Goal: Information Seeking & Learning: Learn about a topic

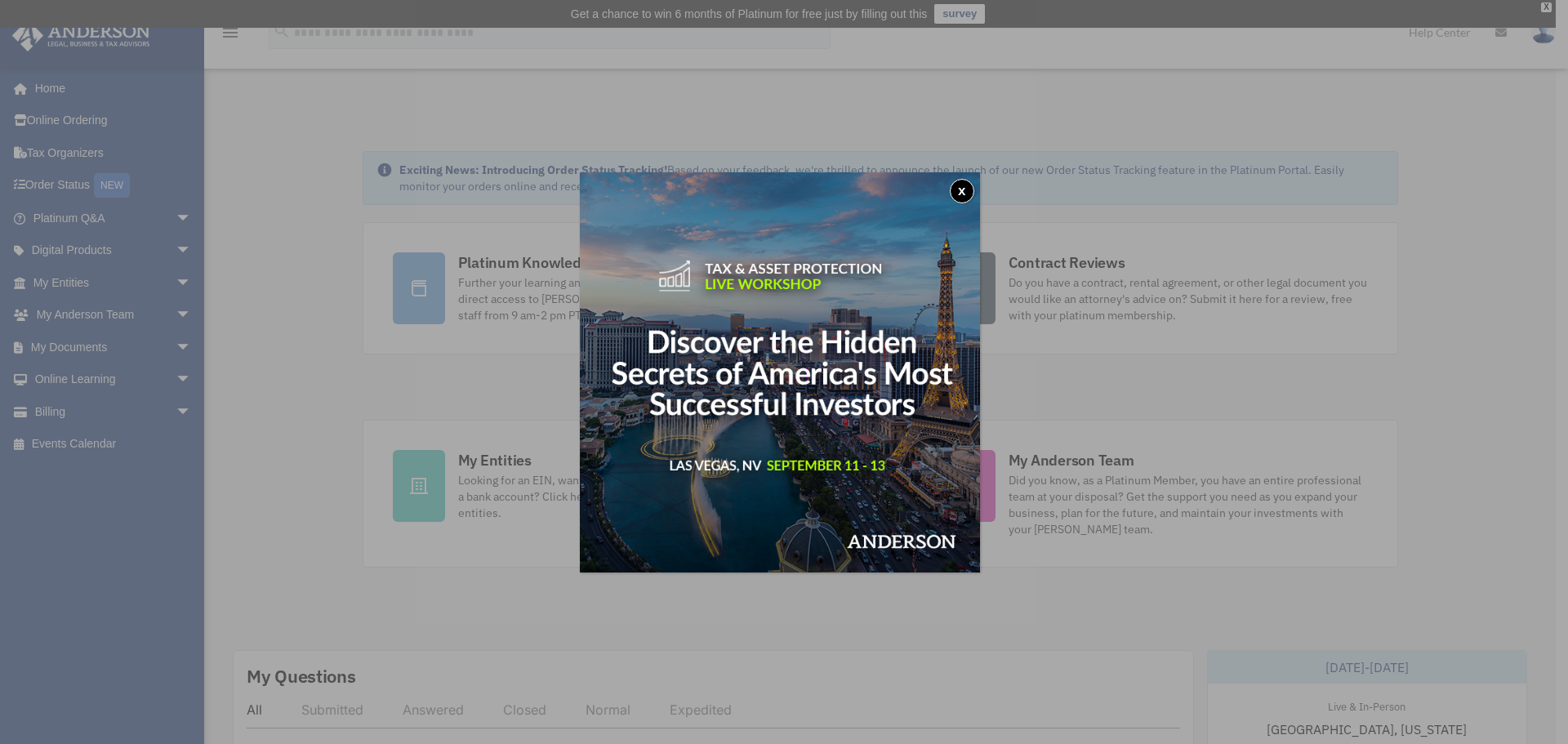
click at [968, 184] on button "x" at bounding box center [962, 191] width 25 height 25
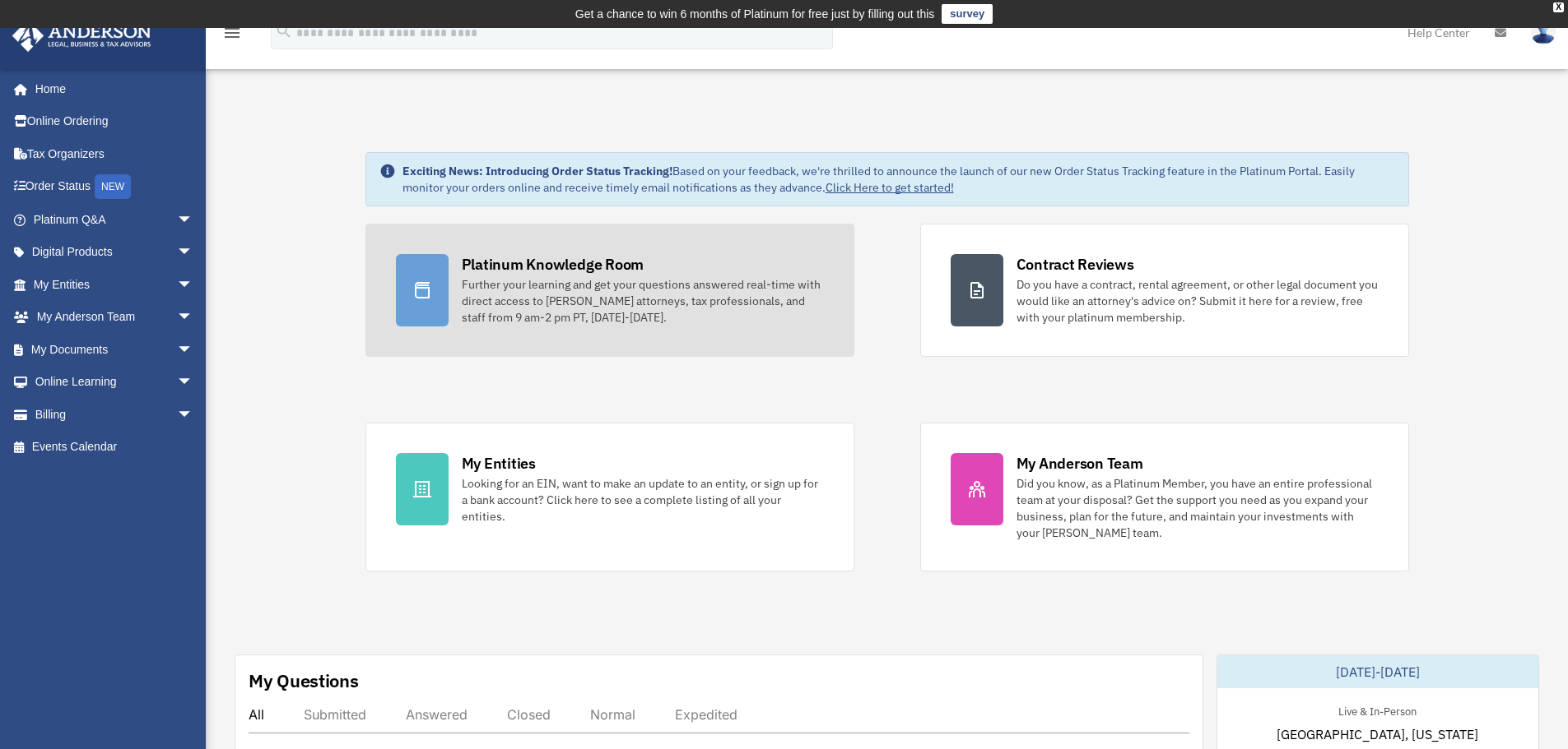
click at [415, 287] on icon at bounding box center [422, 290] width 15 height 16
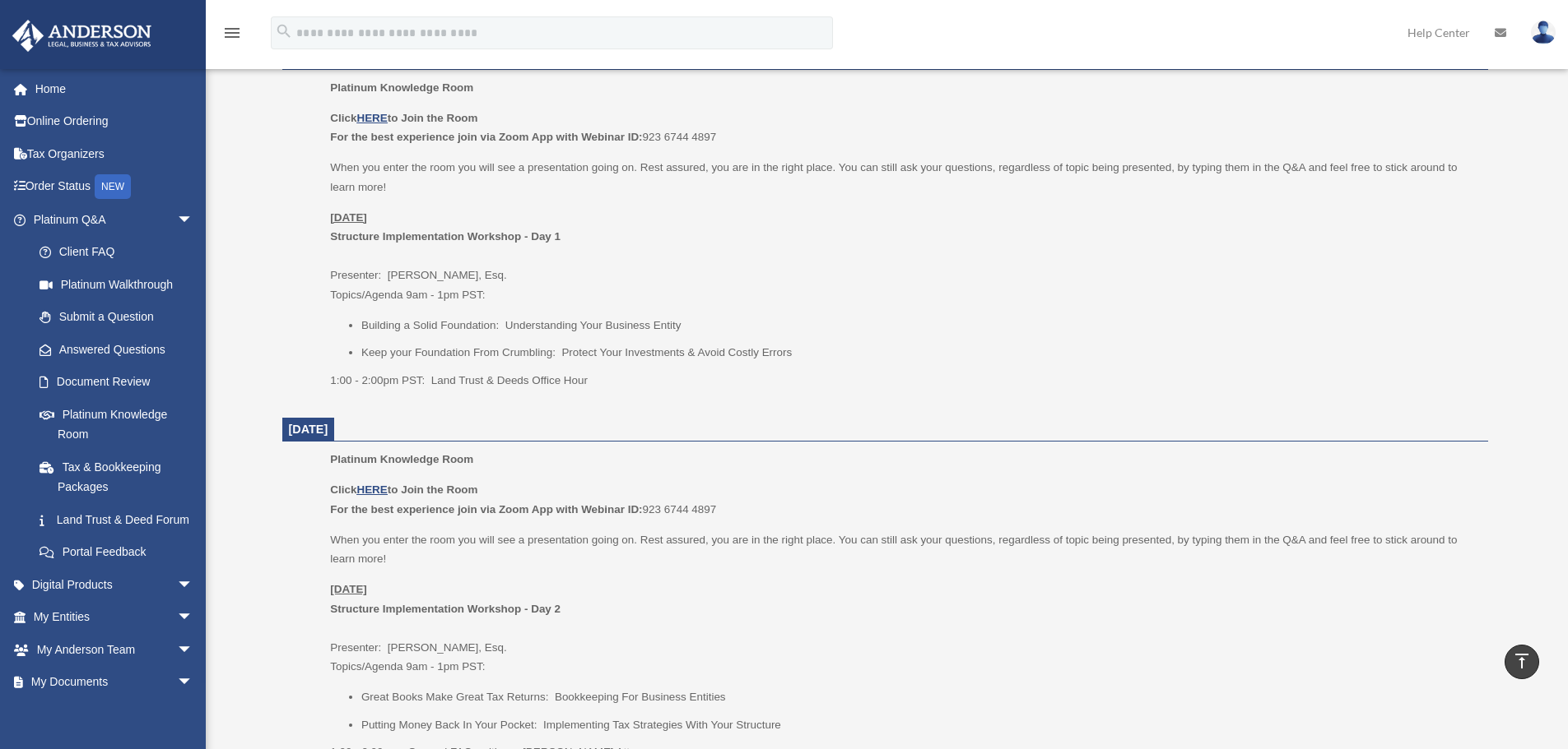
scroll to position [658, 0]
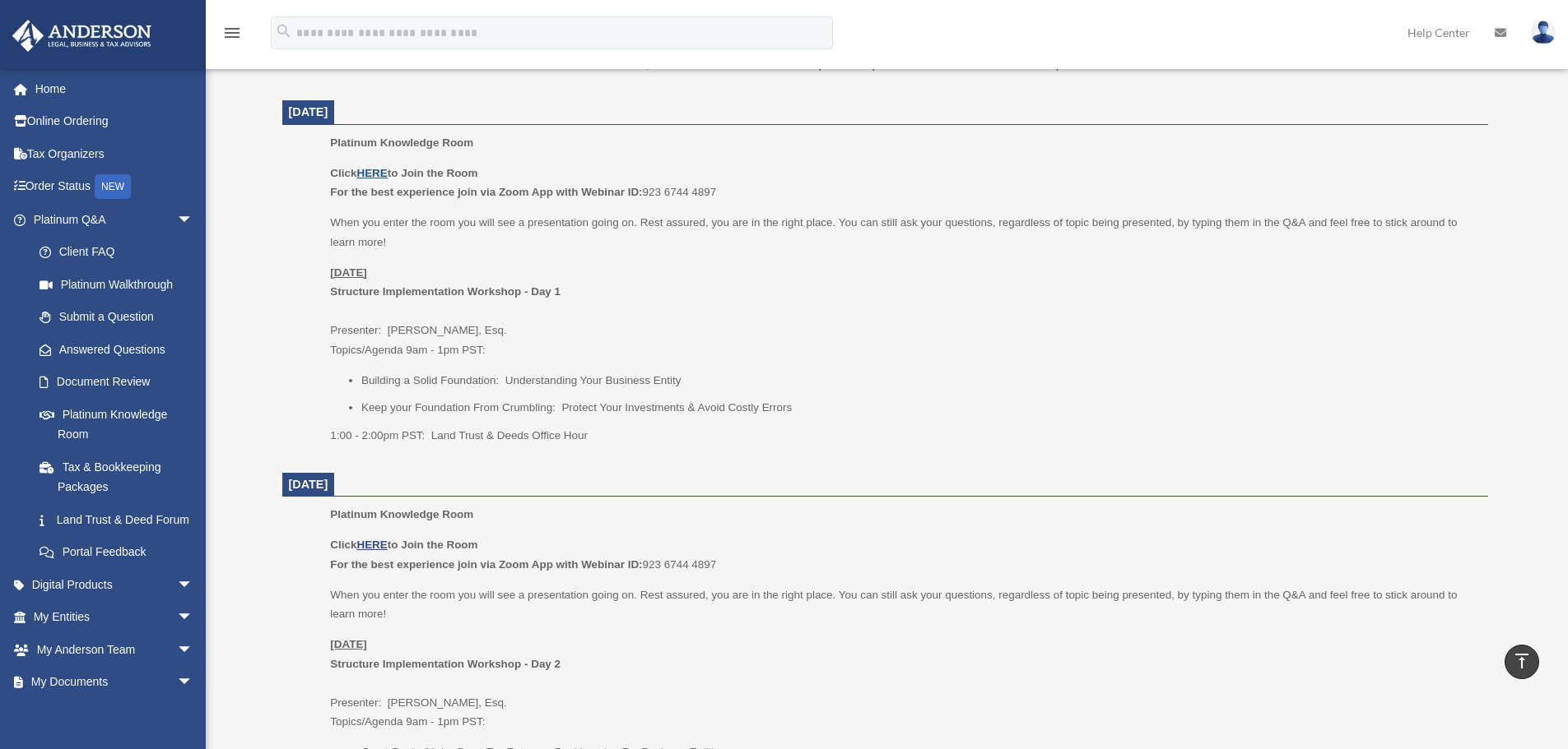
click at [374, 171] on u "HERE" at bounding box center [371, 173] width 30 height 12
click at [871, 305] on p "[DATE] Structure Implementation Workshop - Day 1 Presenter: [PERSON_NAME], Esq.…" at bounding box center [903, 312] width 1145 height 97
click at [763, 439] on p "1:00 - 2:00pm PST: Land Trust & Deeds Office Hour" at bounding box center [903, 436] width 1145 height 20
